Goal: Task Accomplishment & Management: Use online tool/utility

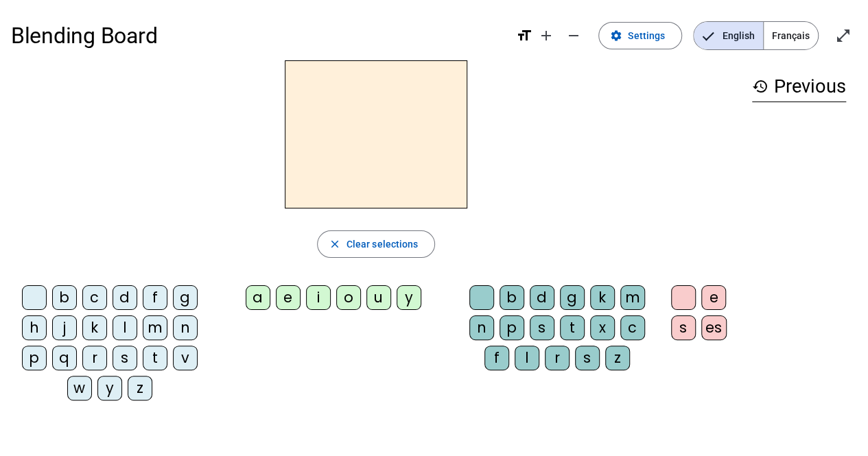
click at [147, 320] on div "m" at bounding box center [155, 328] width 25 height 25
click at [294, 290] on div "e" at bounding box center [288, 298] width 25 height 25
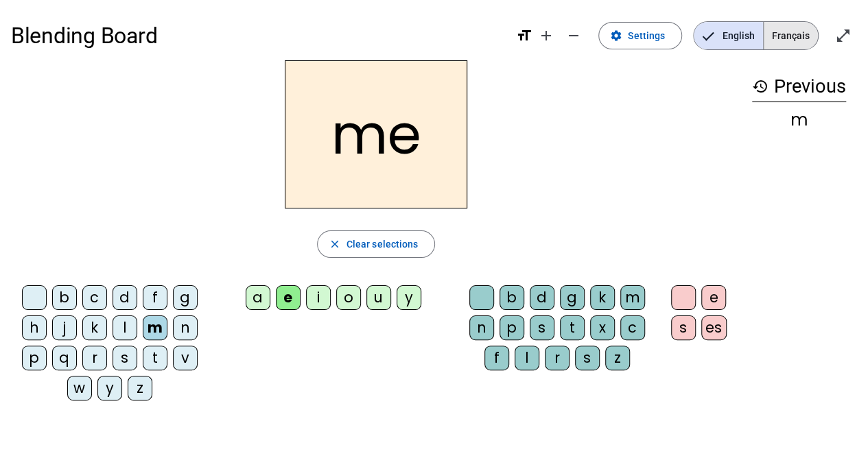
click at [769, 34] on span "Français" at bounding box center [791, 35] width 54 height 27
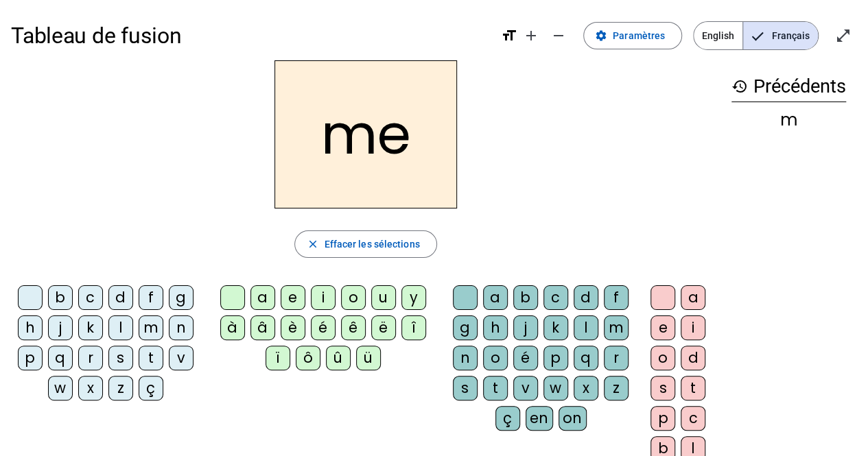
click at [338, 139] on h2 "me" at bounding box center [366, 134] width 183 height 148
click at [152, 329] on div "m" at bounding box center [151, 328] width 25 height 25
click at [233, 326] on div "à" at bounding box center [232, 328] width 25 height 25
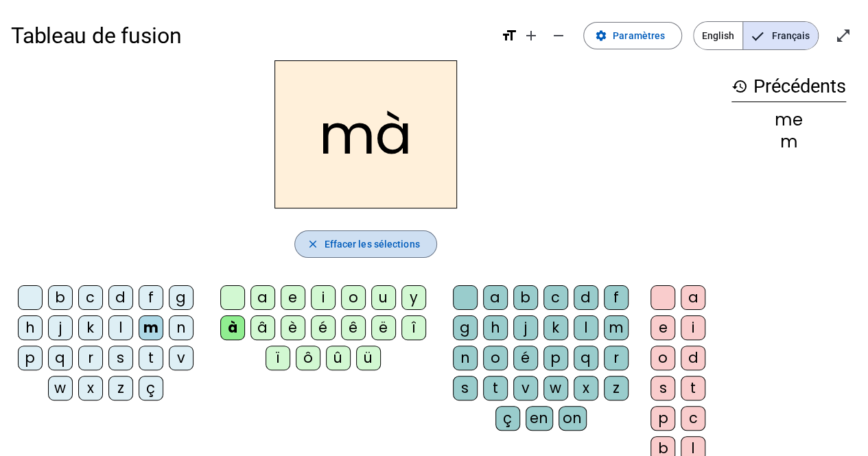
click at [355, 248] on span "Effacer les sélections" at bounding box center [371, 244] width 95 height 16
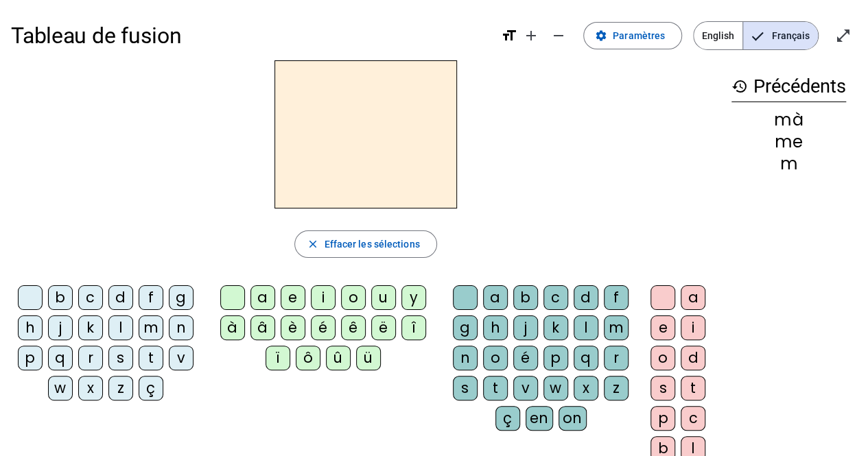
click at [112, 298] on div "d" at bounding box center [120, 298] width 25 height 25
click at [658, 322] on div "e" at bounding box center [663, 328] width 25 height 25
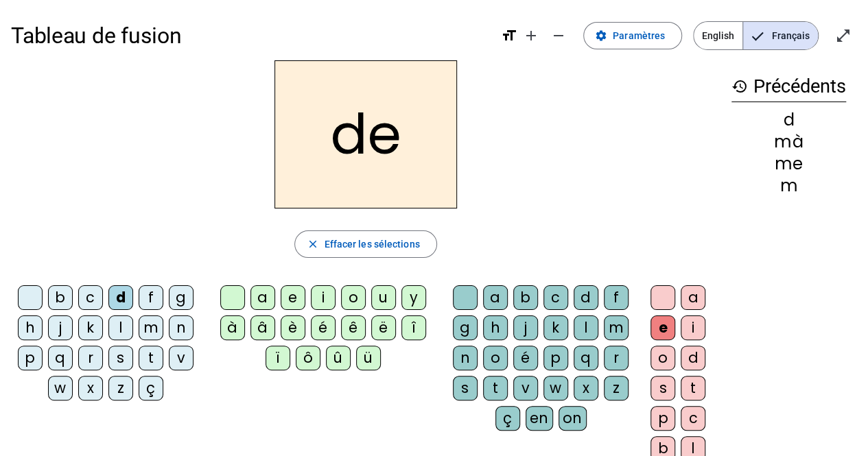
click at [148, 324] on div "m" at bounding box center [151, 328] width 25 height 25
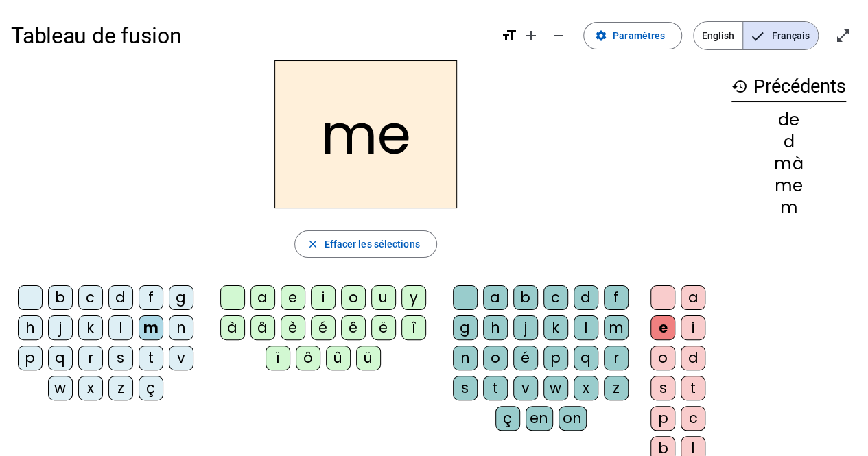
click at [757, 82] on h3 "history Précédents" at bounding box center [789, 86] width 115 height 31
click at [730, 29] on span "English" at bounding box center [718, 35] width 49 height 27
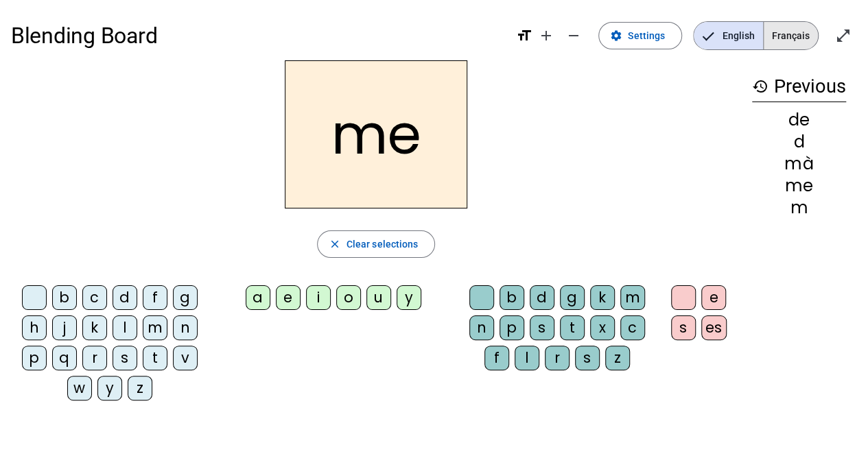
click at [794, 33] on span "Français" at bounding box center [791, 35] width 54 height 27
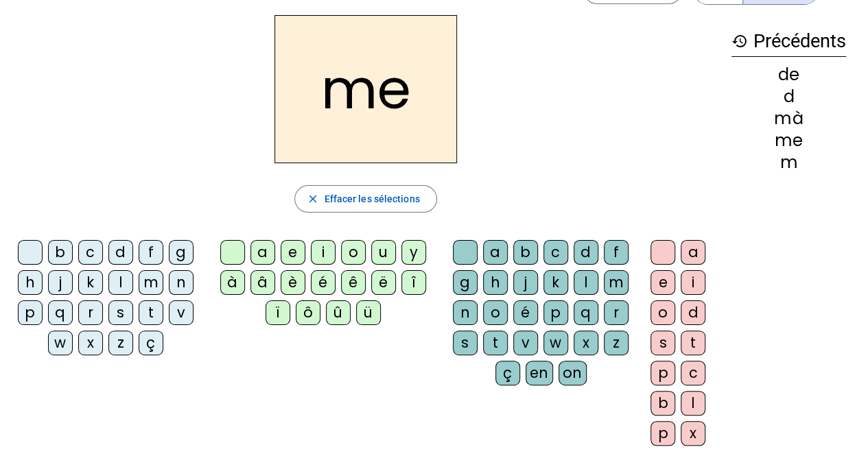
scroll to position [45, 0]
